Goal: Navigation & Orientation: Go to known website

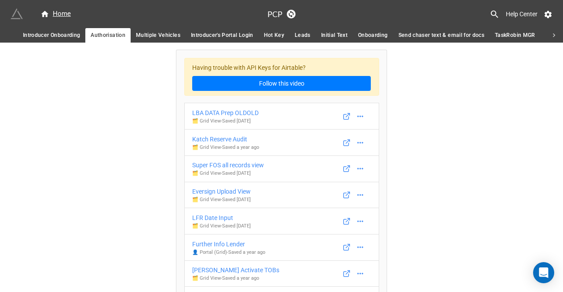
click at [15, 15] on img at bounding box center [17, 14] width 12 height 12
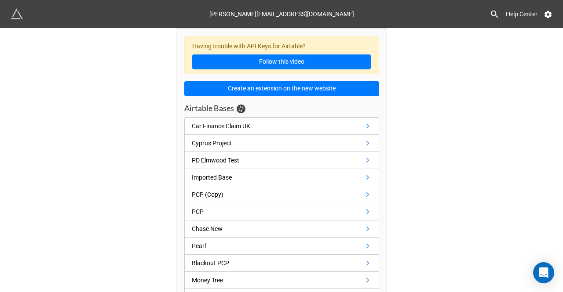
click at [15, 15] on img at bounding box center [17, 14] width 12 height 12
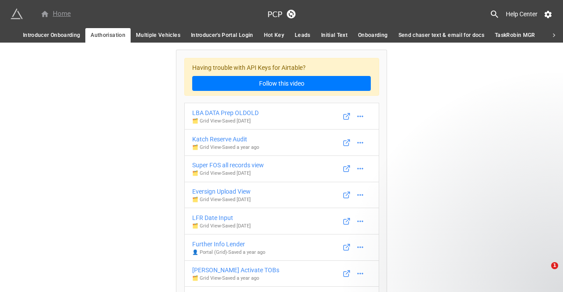
click at [42, 15] on icon at bounding box center [44, 14] width 7 height 6
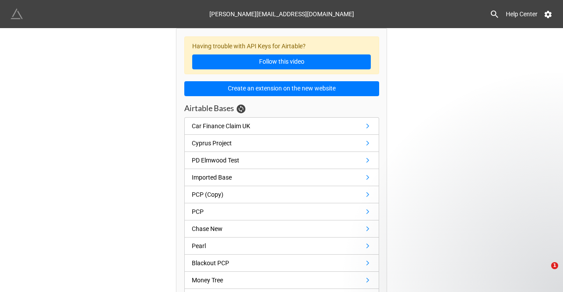
click at [19, 16] on img at bounding box center [17, 14] width 12 height 12
